Goal: Information Seeking & Learning: Learn about a topic

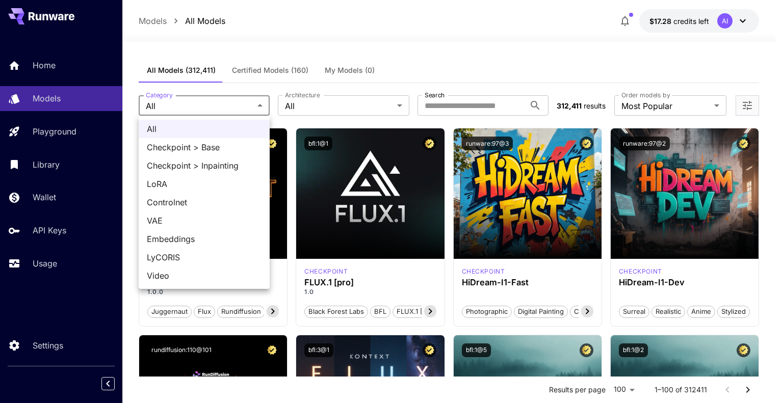
click at [304, 100] on div at bounding box center [391, 201] width 783 height 403
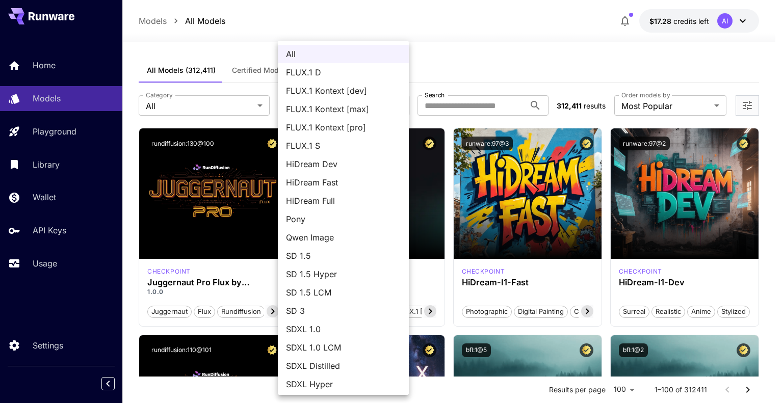
click at [450, 103] on div at bounding box center [391, 201] width 783 height 403
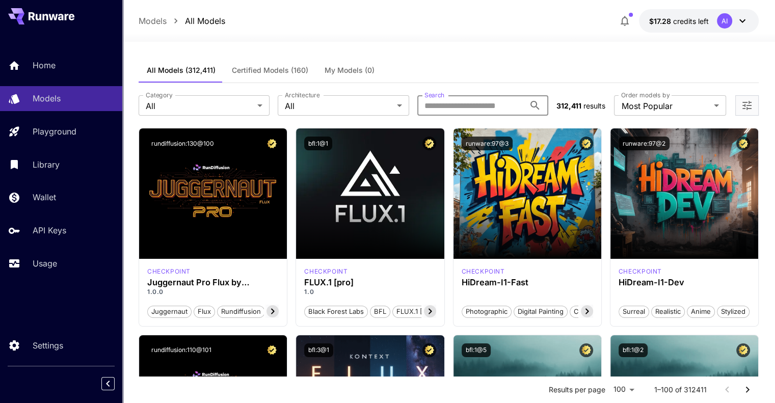
click at [450, 103] on input "Search" at bounding box center [470, 105] width 107 height 20
type input "******"
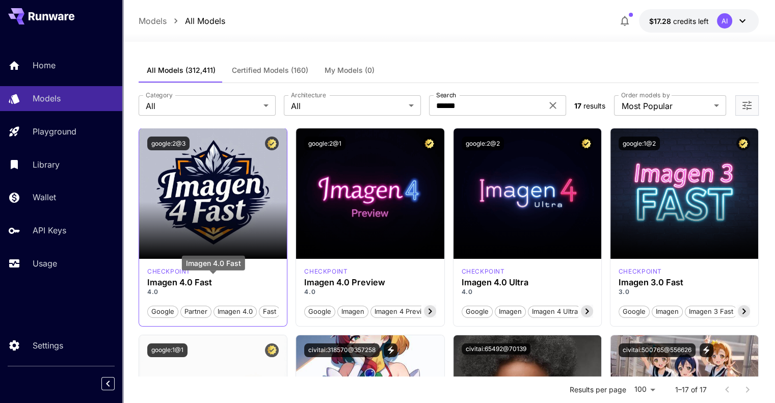
click at [229, 282] on h3 "Imagen 4.0 Fast" at bounding box center [212, 283] width 131 height 10
click at [170, 144] on button "google:2@3" at bounding box center [168, 144] width 42 height 14
drag, startPoint x: 145, startPoint y: 281, endPoint x: 211, endPoint y: 285, distance: 65.8
click at [211, 285] on div "checkpoint Imagen 4.0 Fast 4.0 Google Partner Imagen 4.0 Fast" at bounding box center [213, 292] width 148 height 67
copy h3 "Imagen 4.0 Fast"
